Goal: Task Accomplishment & Management: Complete application form

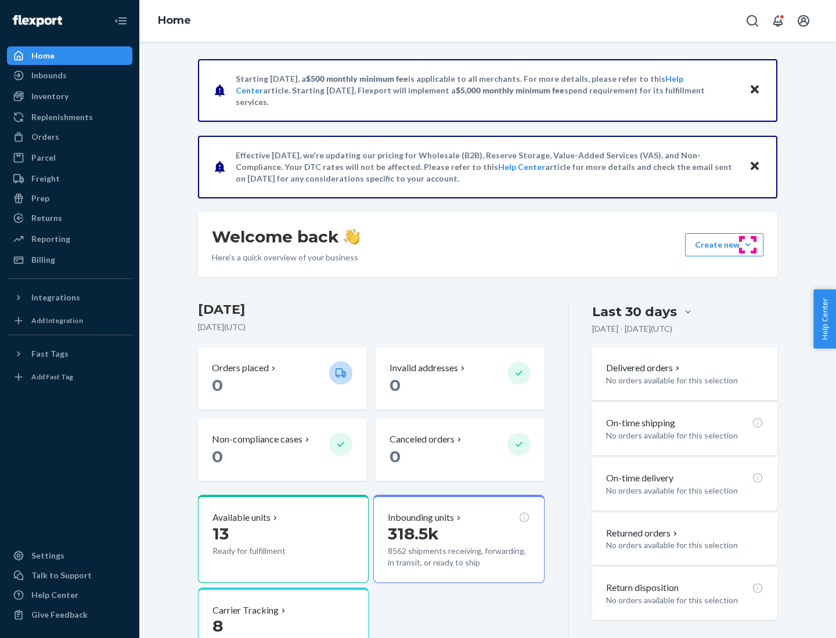
click at [747, 245] on button "Create new Create new inbound Create new order Create new product" at bounding box center [724, 244] width 78 height 23
click at [70, 75] on div "Inbounds" at bounding box center [69, 75] width 123 height 16
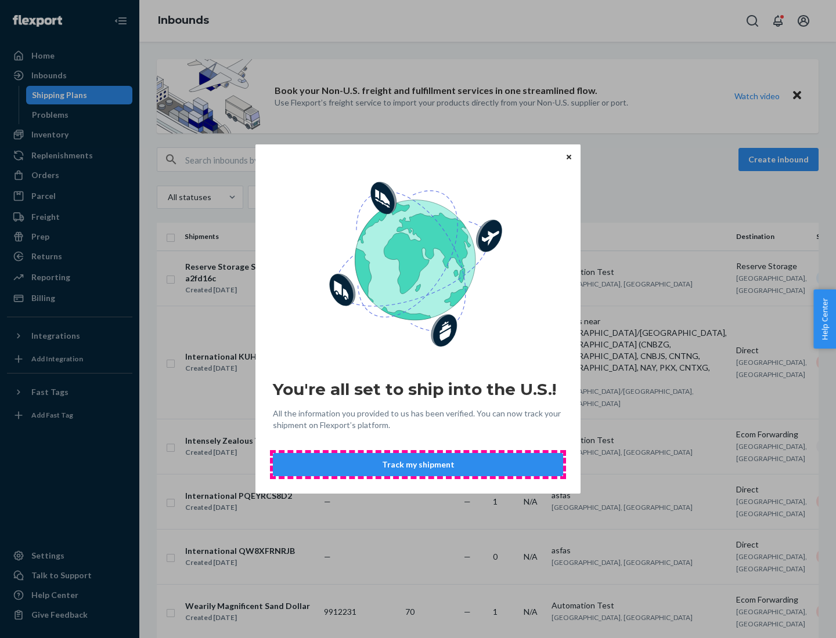
click at [418, 465] on button "Track my shipment" at bounding box center [418, 464] width 290 height 23
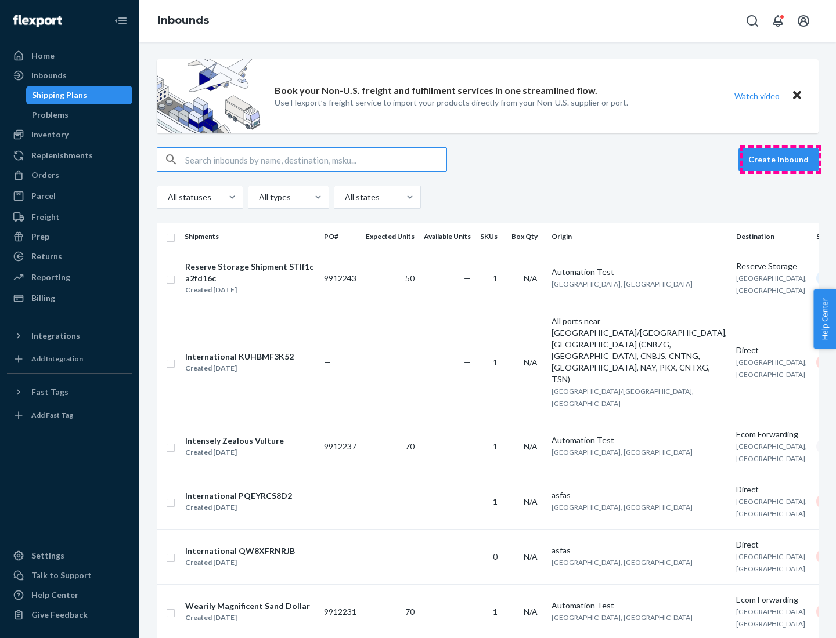
click at [780, 160] on button "Create inbound" at bounding box center [778, 159] width 80 height 23
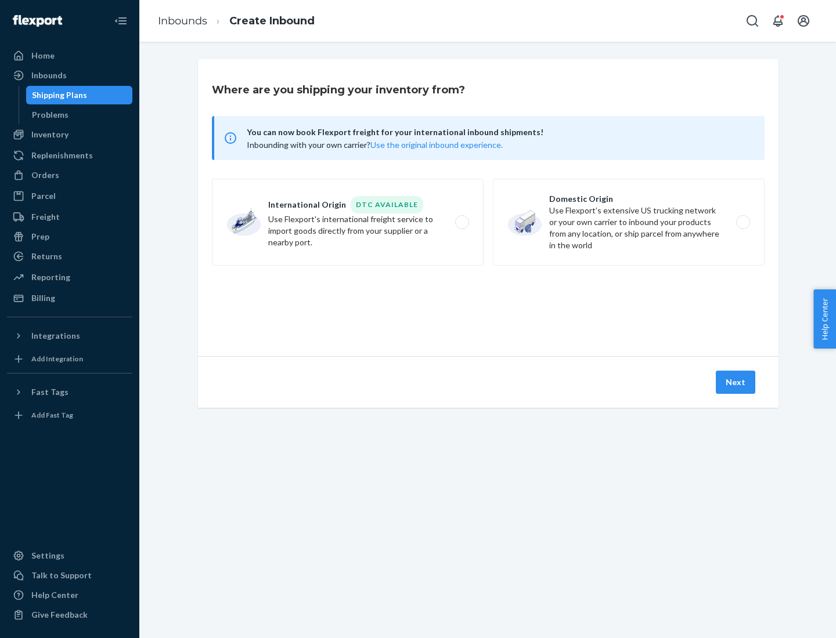
click at [348, 222] on label "International Origin DTC Available Use Flexport's international freight service…" at bounding box center [348, 222] width 272 height 87
click at [461, 222] on input "International Origin DTC Available Use Flexport's international freight service…" at bounding box center [465, 223] width 8 height 8
radio input "true"
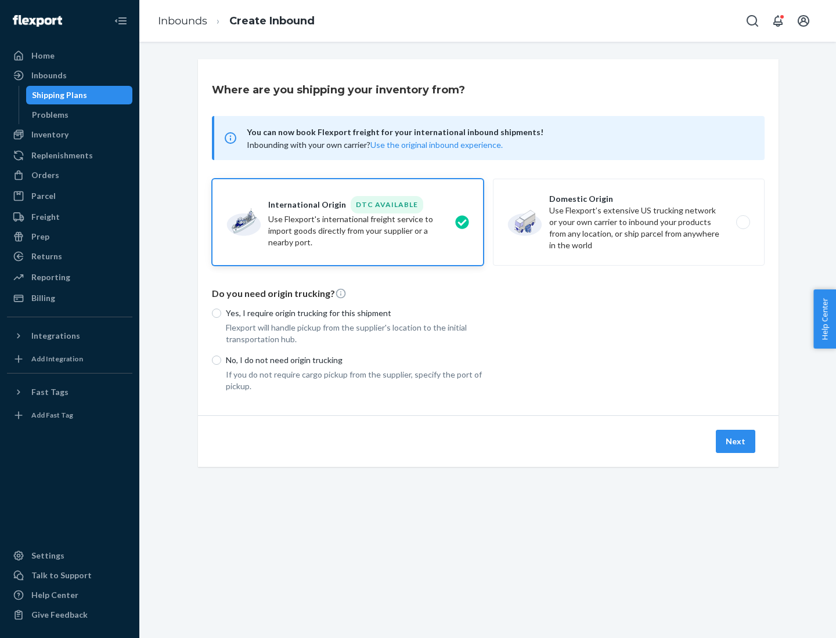
click at [355, 360] on p "No, I do not need origin trucking" at bounding box center [355, 361] width 258 height 12
click at [221, 360] on input "No, I do not need origin trucking" at bounding box center [216, 360] width 9 height 9
radio input "true"
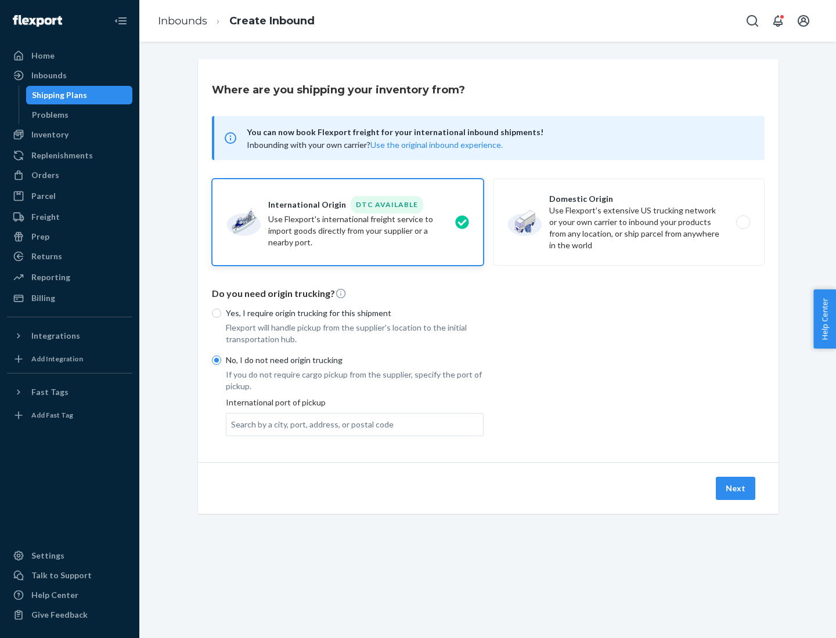
click at [309, 424] on div "Search by a city, port, address, or postal code" at bounding box center [312, 425] width 162 height 12
click at [232, 424] on input "Search by a city, port, address, or postal code" at bounding box center [231, 425] width 1 height 12
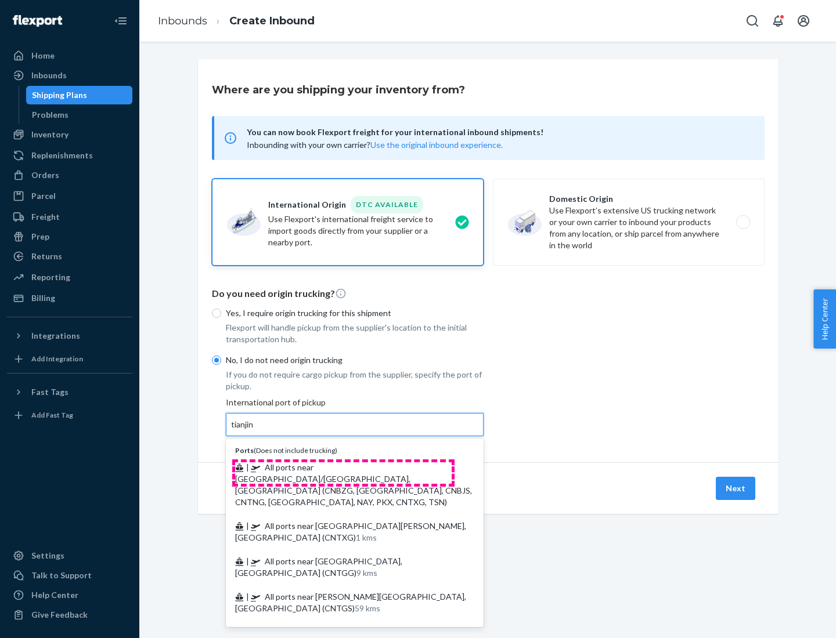
click at [343, 467] on span "| All ports near [GEOGRAPHIC_DATA]/[GEOGRAPHIC_DATA], [GEOGRAPHIC_DATA] (CNBZG,…" at bounding box center [353, 485] width 237 height 45
click at [255, 431] on input "tianjin" at bounding box center [243, 425] width 24 height 12
type input "All ports near [GEOGRAPHIC_DATA]/[GEOGRAPHIC_DATA], [GEOGRAPHIC_DATA] (CNBZG, […"
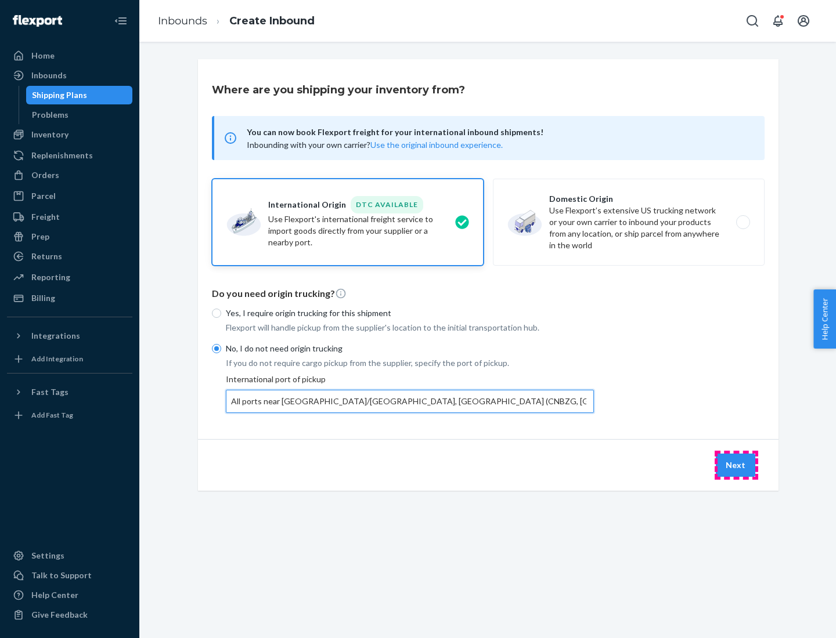
click at [736, 465] on button "Next" at bounding box center [735, 465] width 39 height 23
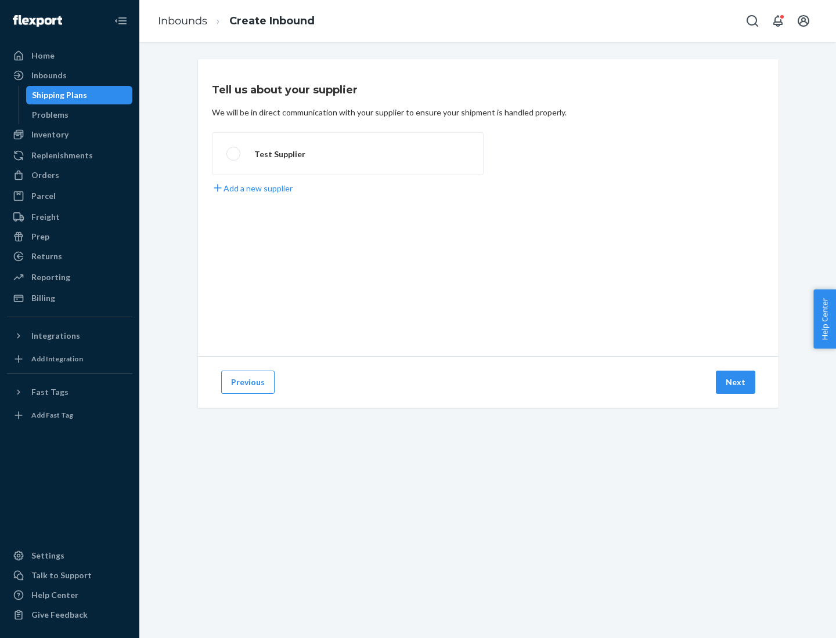
click at [348, 154] on label "Test Supplier" at bounding box center [348, 153] width 272 height 43
click at [234, 154] on input "Test Supplier" at bounding box center [230, 154] width 8 height 8
radio input "true"
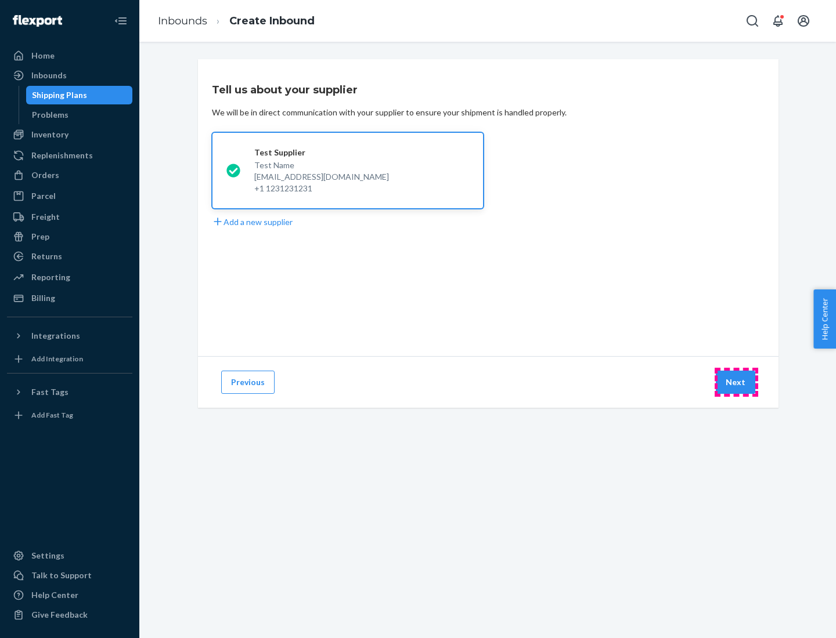
click at [736, 382] on button "Next" at bounding box center [735, 382] width 39 height 23
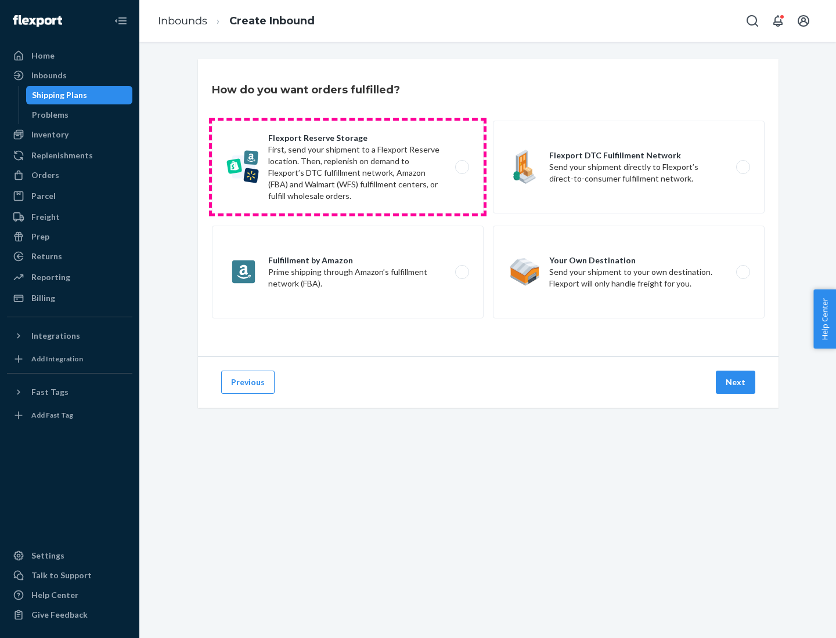
click at [348, 167] on label "Flexport Reserve Storage First, send your shipment to a Flexport Reserve locati…" at bounding box center [348, 167] width 272 height 93
click at [461, 167] on input "Flexport Reserve Storage First, send your shipment to a Flexport Reserve locati…" at bounding box center [465, 168] width 8 height 8
radio input "true"
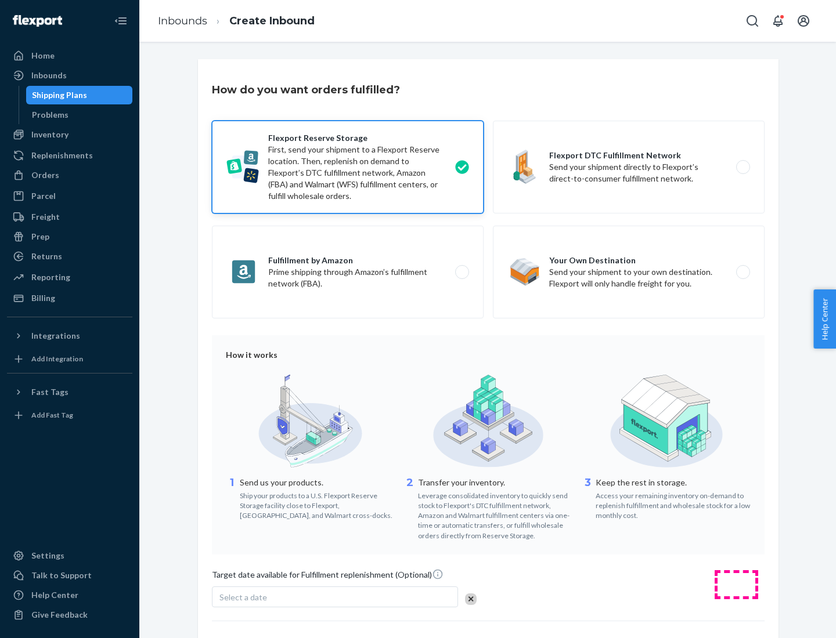
scroll to position [95, 0]
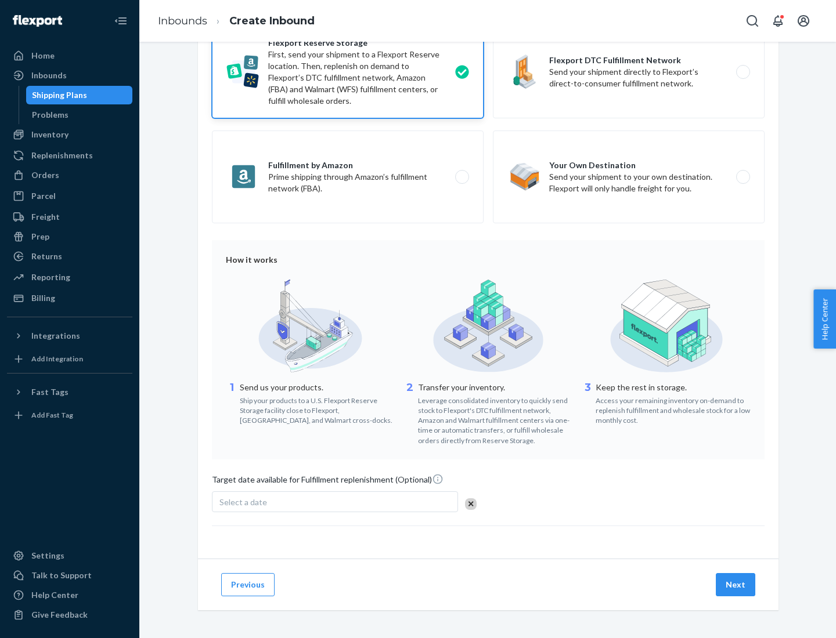
click at [736, 584] on button "Next" at bounding box center [735, 584] width 39 height 23
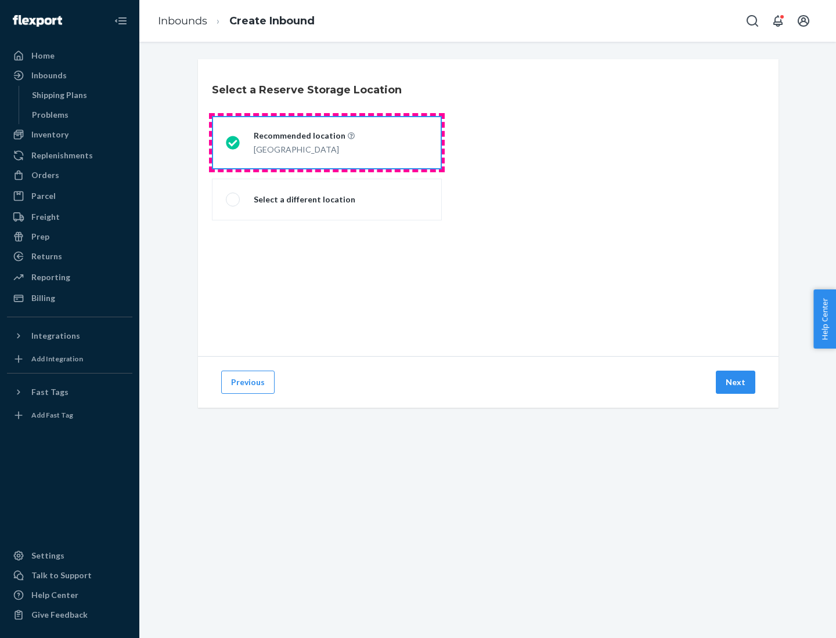
click at [327, 143] on div "[GEOGRAPHIC_DATA]" at bounding box center [304, 149] width 101 height 14
click at [233, 143] on input "Recommended location [GEOGRAPHIC_DATA]" at bounding box center [230, 143] width 8 height 8
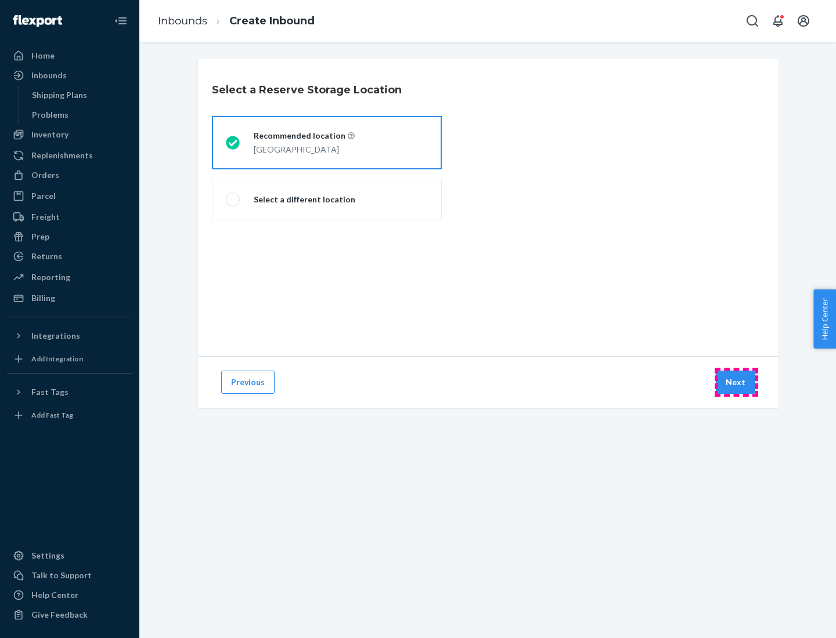
click at [736, 382] on button "Next" at bounding box center [735, 382] width 39 height 23
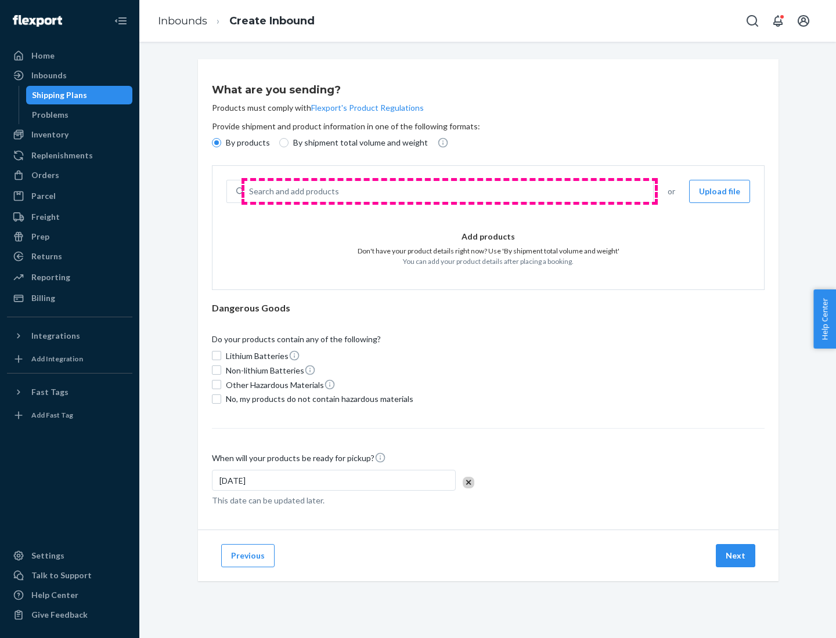
click at [449, 192] on div "Search and add products" at bounding box center [448, 191] width 409 height 21
click at [250, 192] on input "Search and add products" at bounding box center [249, 192] width 1 height 12
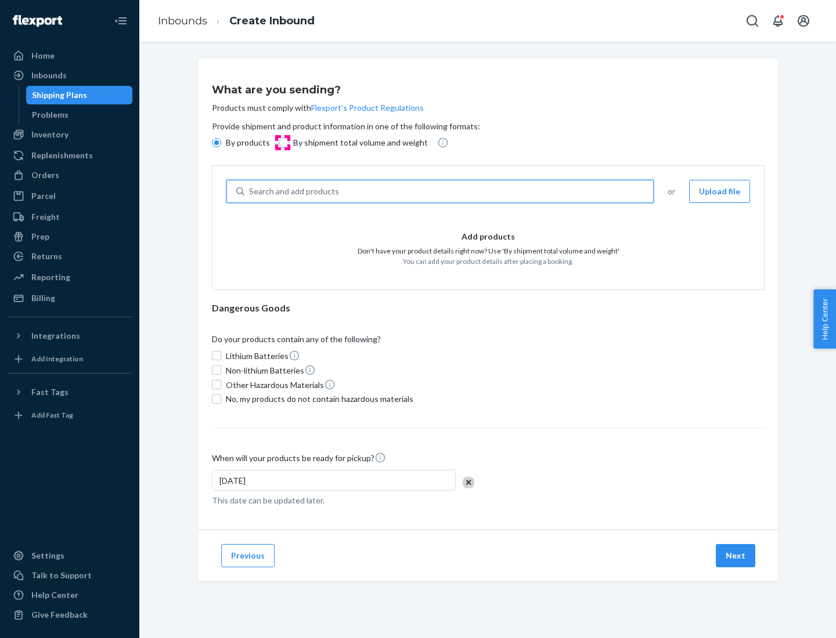
click at [282, 143] on input "By shipment total volume and weight" at bounding box center [283, 142] width 9 height 9
radio input "true"
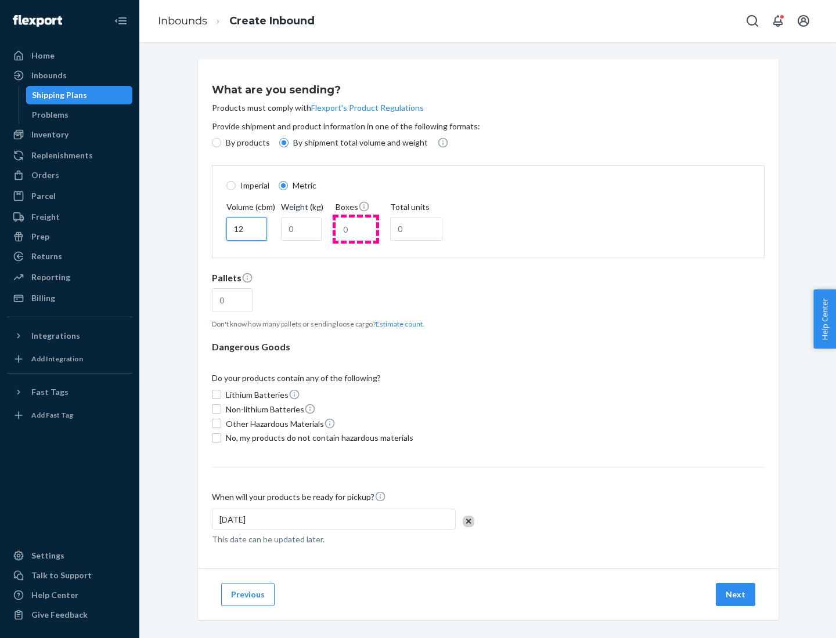
type input "12"
type input "22"
type input "222"
type input "121"
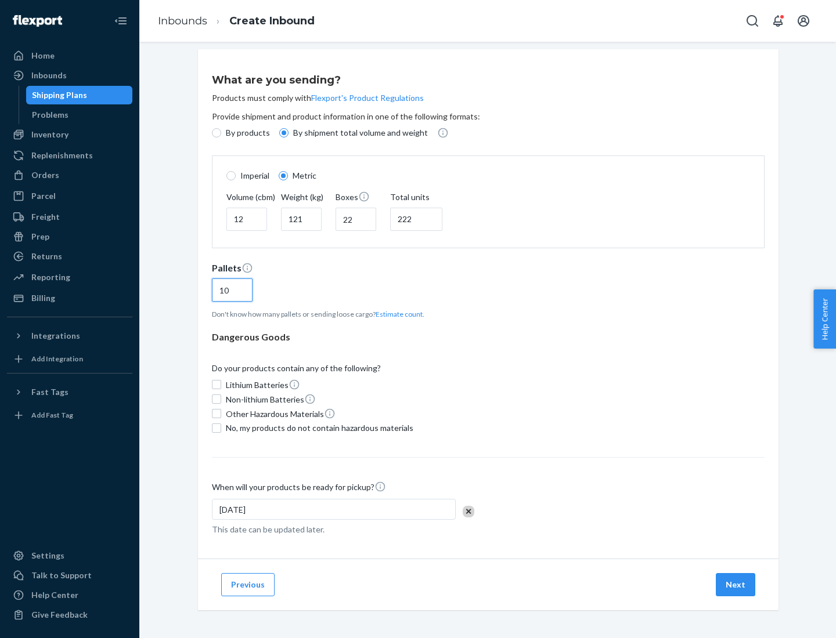
type input "10"
click at [317, 428] on span "No, my products do not contain hazardous materials" at bounding box center [319, 428] width 187 height 12
click at [221, 428] on input "No, my products do not contain hazardous materials" at bounding box center [216, 428] width 9 height 9
checkbox input "true"
click at [736, 584] on button "Next" at bounding box center [735, 584] width 39 height 23
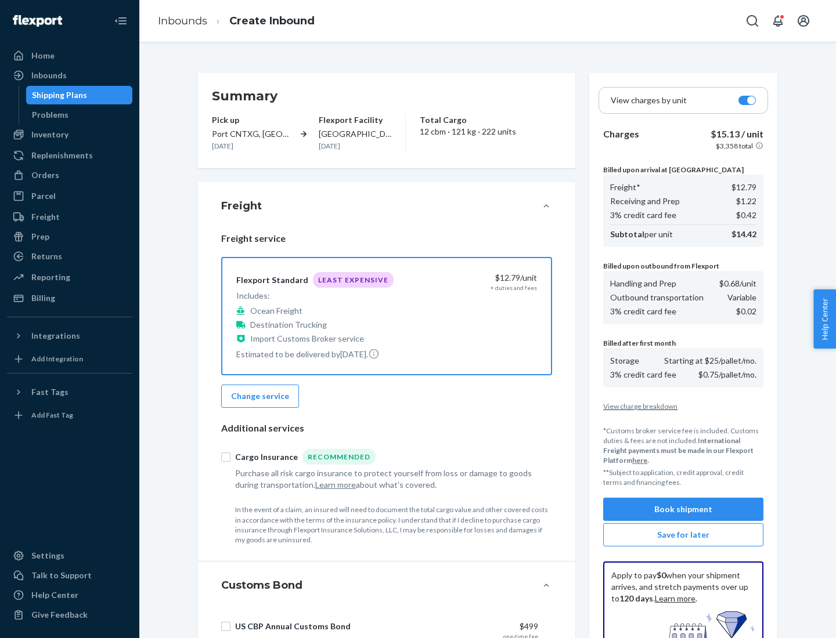
scroll to position [169, 0]
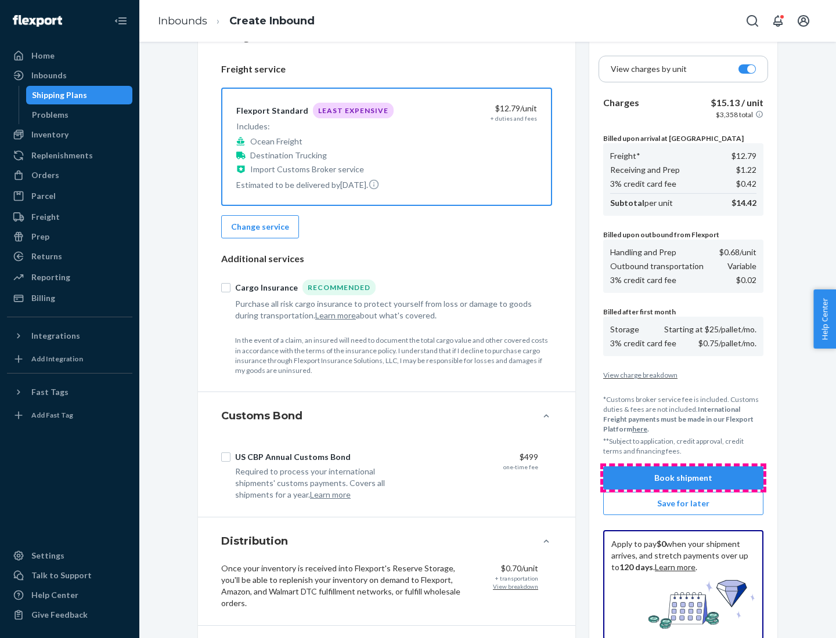
click at [683, 478] on button "Book shipment" at bounding box center [683, 478] width 160 height 23
